Goal: Information Seeking & Learning: Learn about a topic

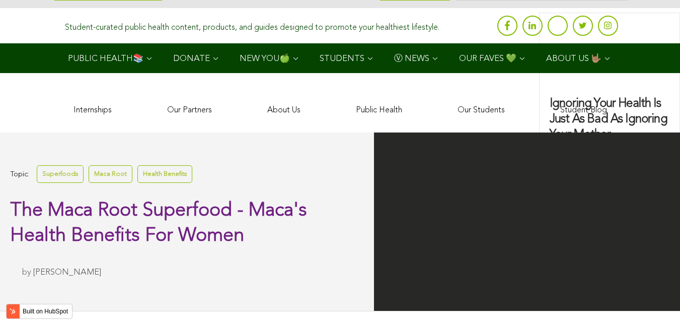
scroll to position [2757, 0]
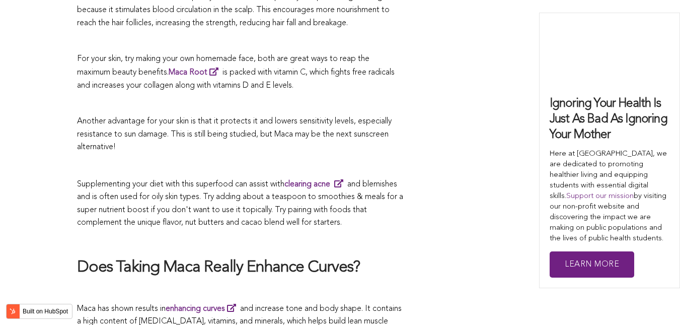
scroll to position [2277, 0]
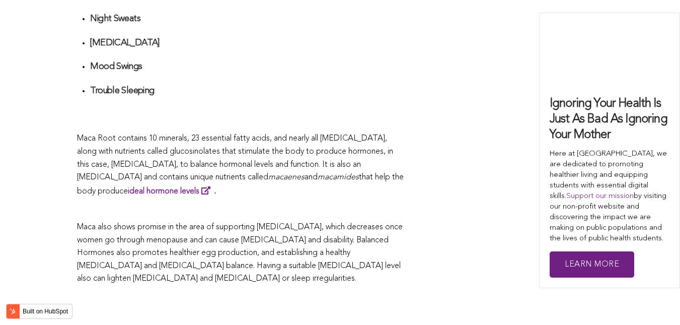
click at [312, 173] on span "that help the body produce ideal hormone levels ." at bounding box center [240, 184] width 327 height 22
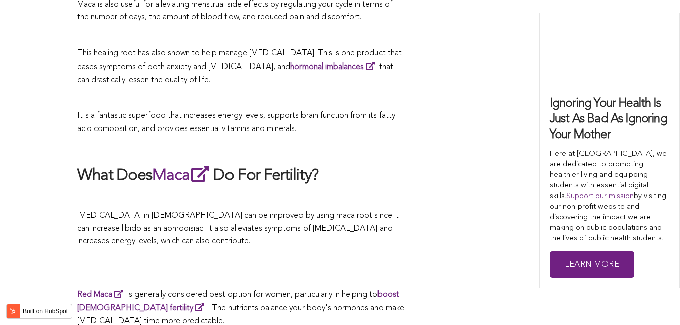
scroll to position [2651, 0]
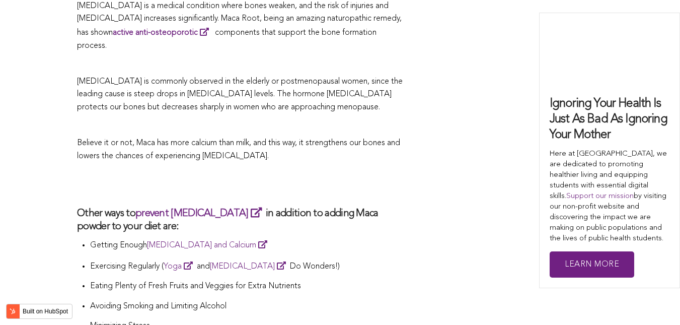
click at [329, 173] on h2 at bounding box center [240, 184] width 327 height 23
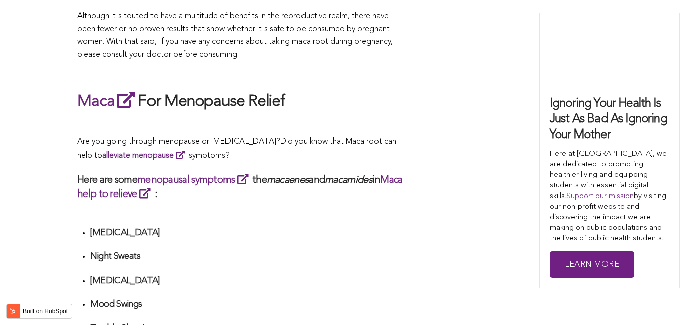
click at [346, 175] on em "macamides" at bounding box center [349, 180] width 48 height 10
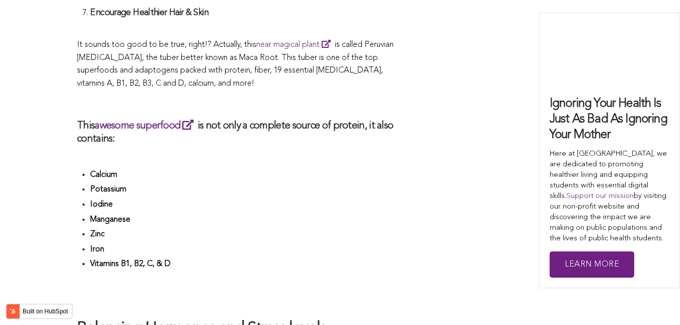
scroll to position [1953, 0]
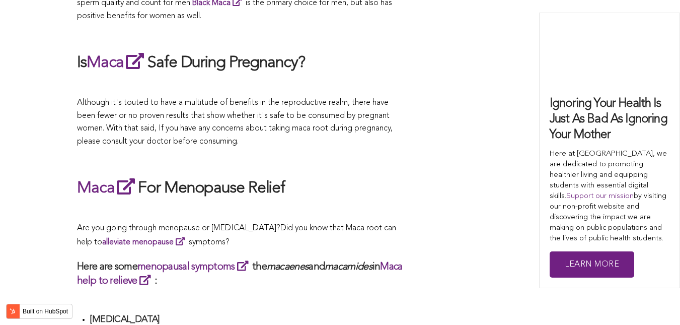
click at [397, 162] on span "What Are The Health Benefits of Maca For Women ? Hi [DEMOGRAPHIC_DATA], have yo…" at bounding box center [240, 287] width 327 height 3425
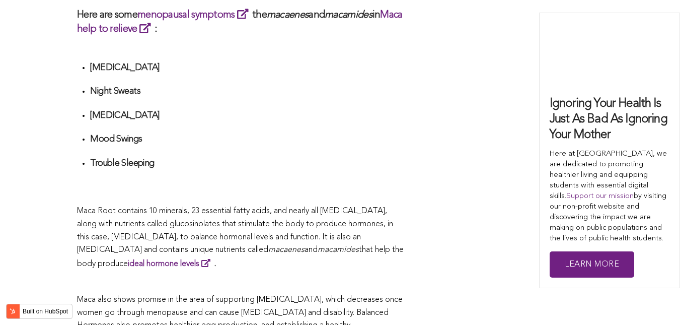
scroll to position [1610, 0]
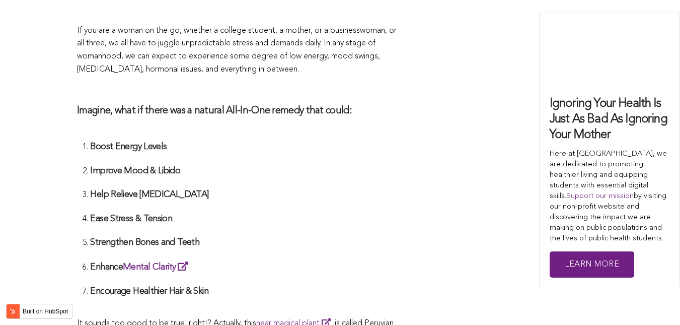
scroll to position [3374, 0]
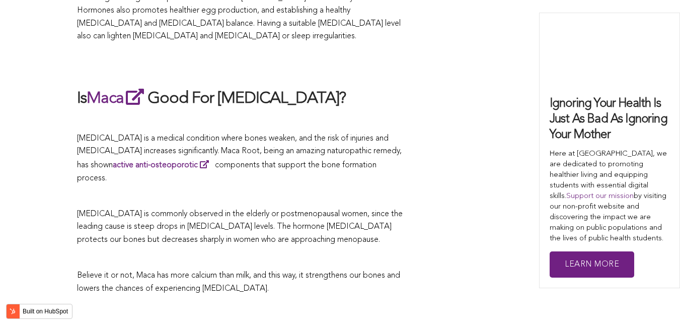
scroll to position [3447, 0]
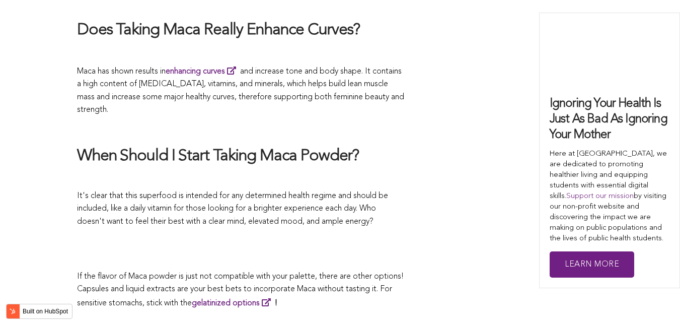
click at [386, 192] on span "It's clear that this superfood is intended for any determined health regime and…" at bounding box center [232, 209] width 311 height 34
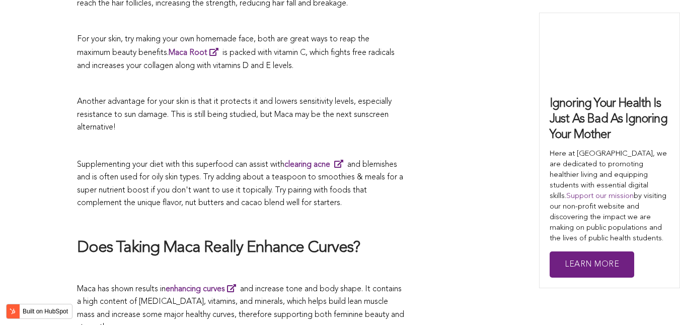
scroll to position [1925, 0]
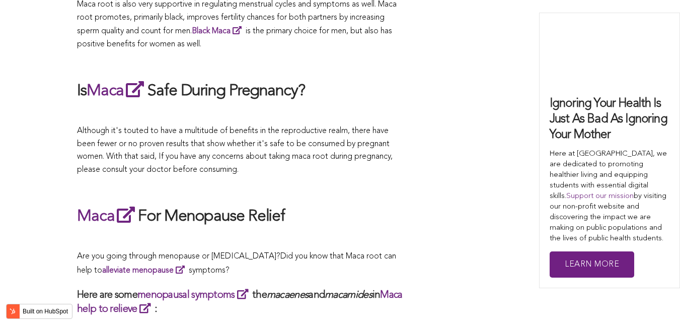
click at [398, 162] on p "Although it's touted to have a multitude of benefits in the reproductive realm,…" at bounding box center [240, 150] width 327 height 51
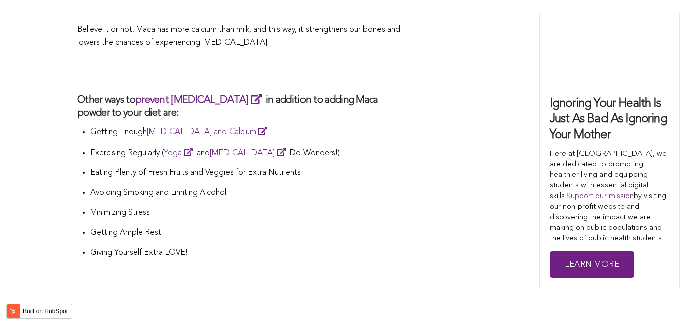
click at [294, 187] on p "Avoiding Smoking and Limiting Alcohol" at bounding box center [247, 193] width 314 height 13
